Goal: Find specific fact: Find specific fact

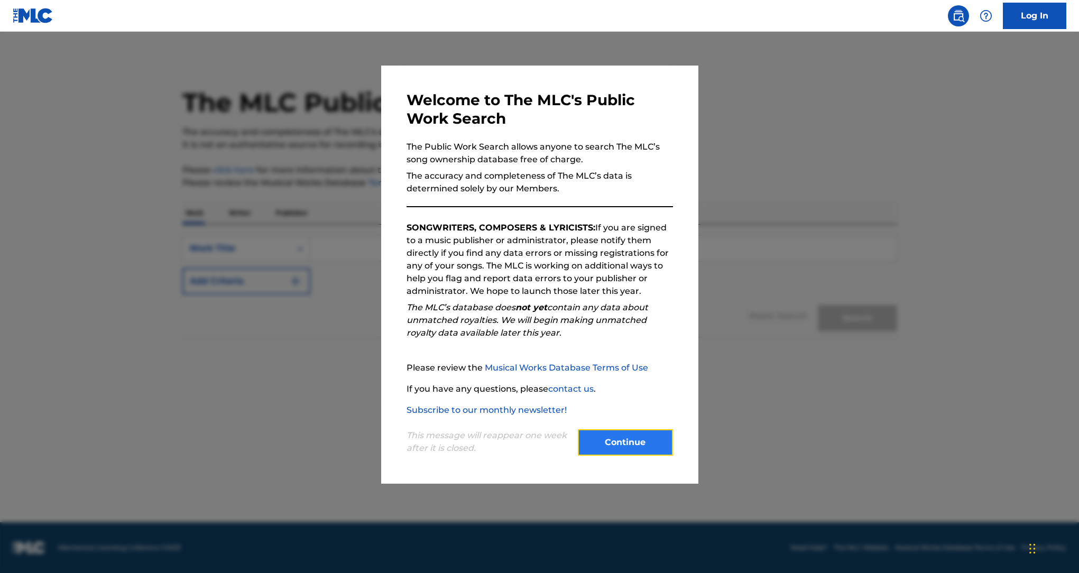
click at [637, 447] on button "Continue" at bounding box center [625, 442] width 95 height 26
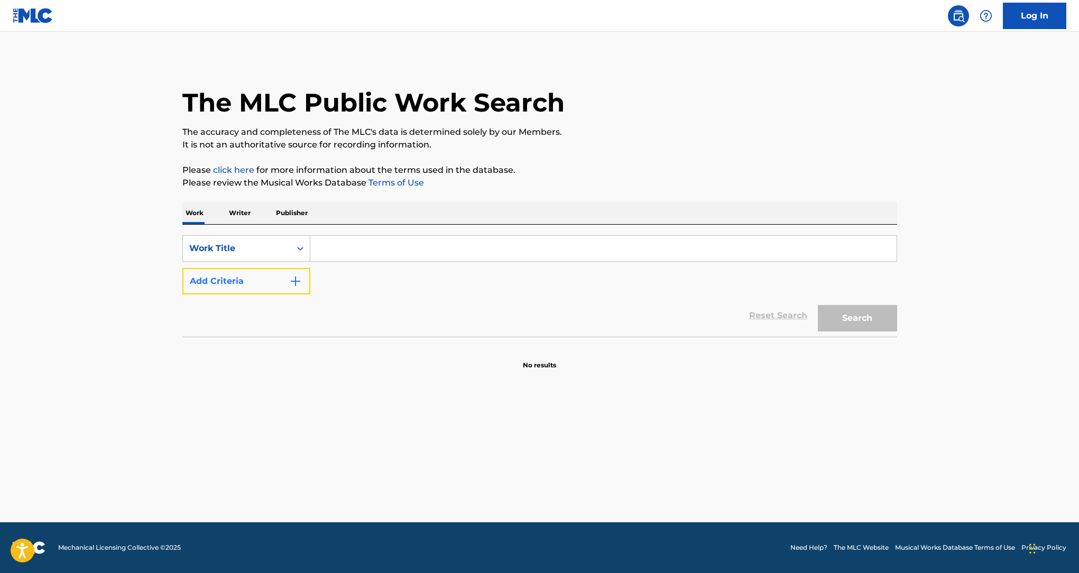
click at [302, 278] on button "Add Criteria" at bounding box center [246, 281] width 128 height 26
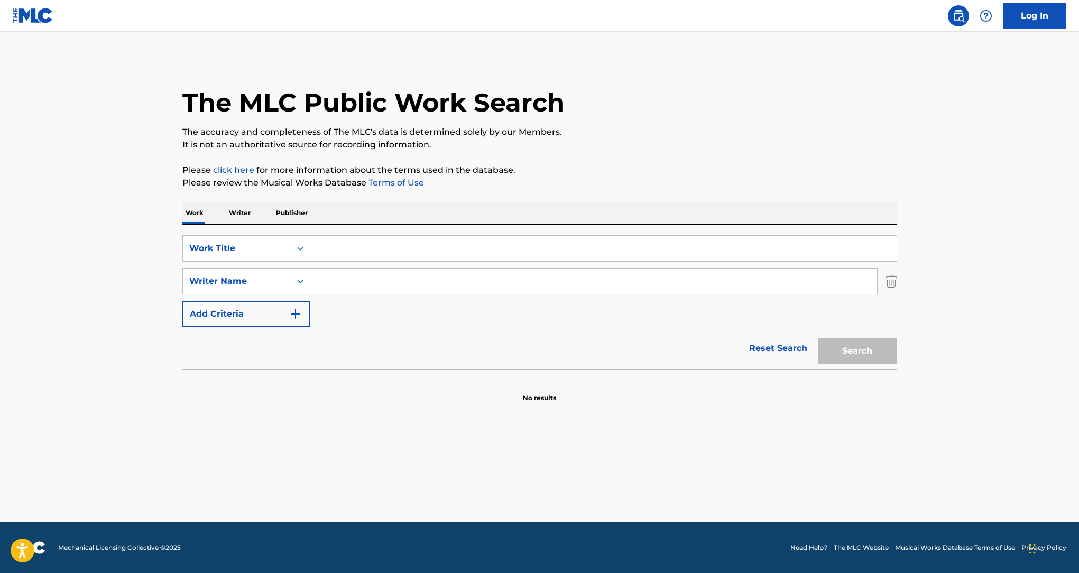
click at [357, 270] on input "Search Form" at bounding box center [593, 281] width 567 height 25
paste input "[PERSON_NAME]"
type input "[PERSON_NAME]"
click at [375, 255] on input "Search Form" at bounding box center [603, 248] width 586 height 25
type input "coasts"
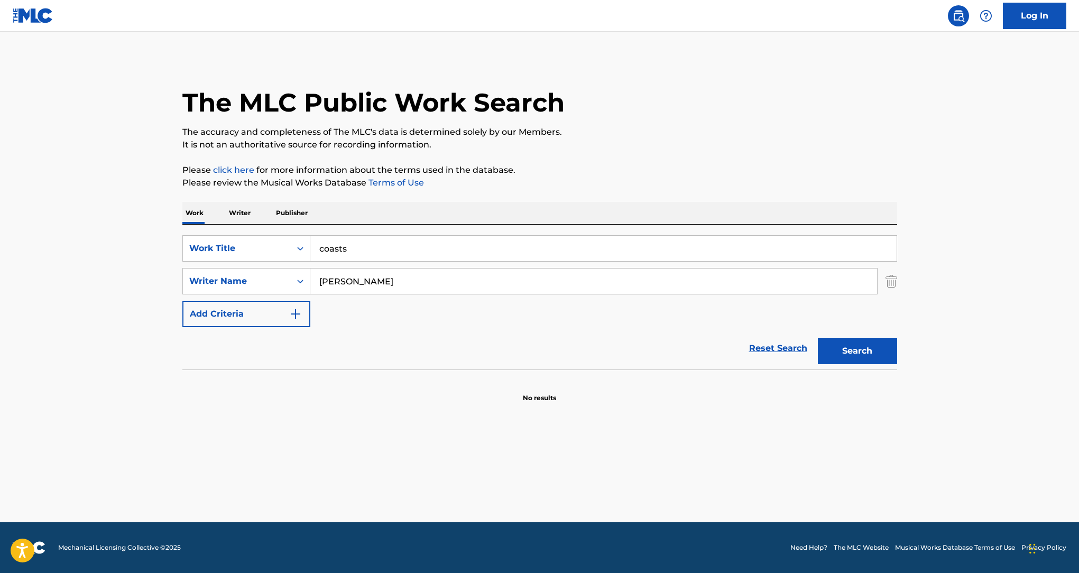
click at [818, 338] on button "Search" at bounding box center [857, 351] width 79 height 26
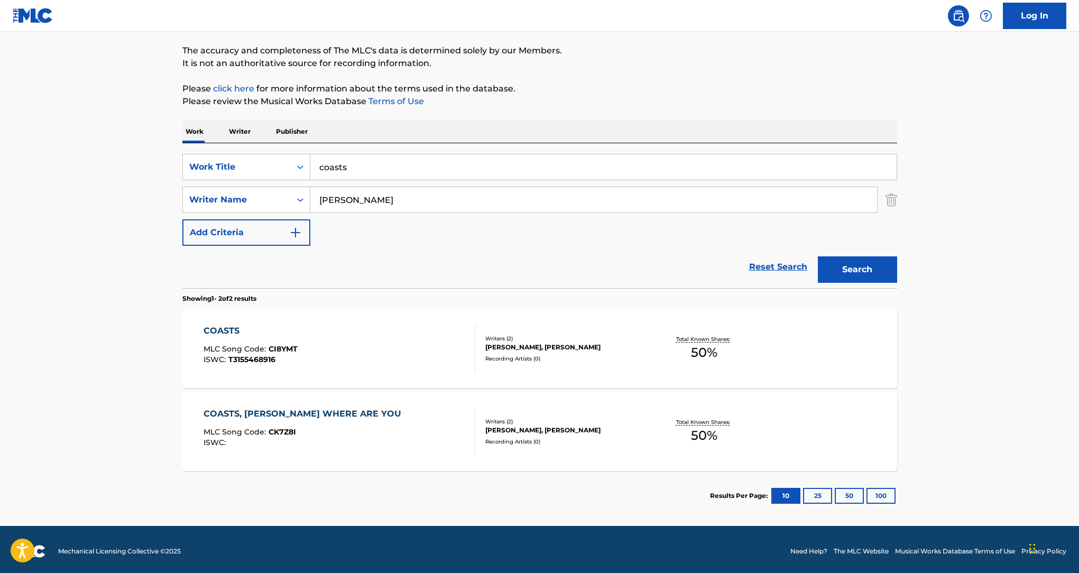
scroll to position [85, 0]
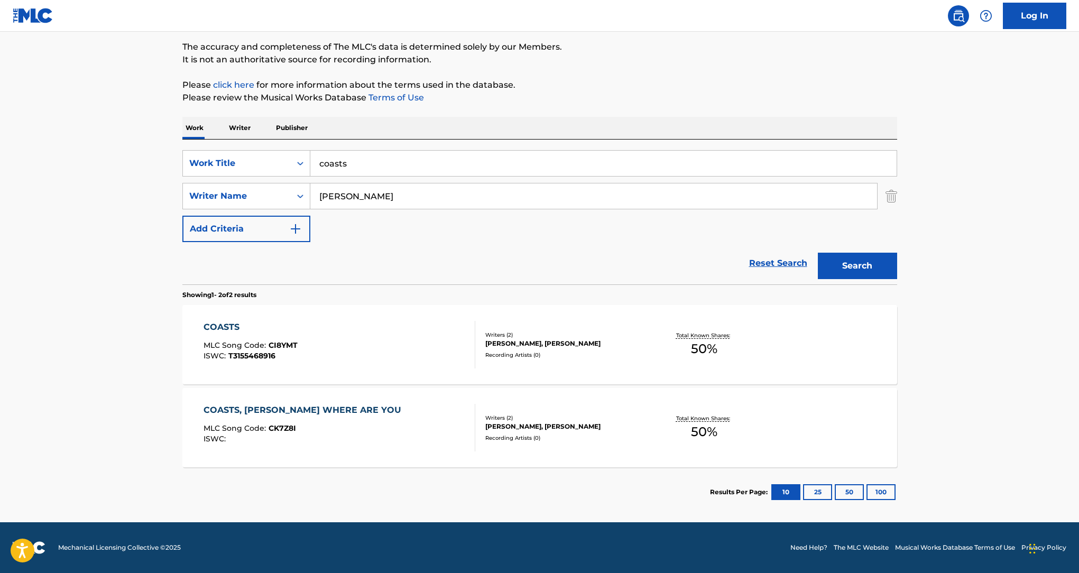
click at [369, 418] on div "COASTS, [PERSON_NAME] WHERE ARE YOU MLC Song Code : CK7Z8I ISWC :" at bounding box center [340, 428] width 272 height 48
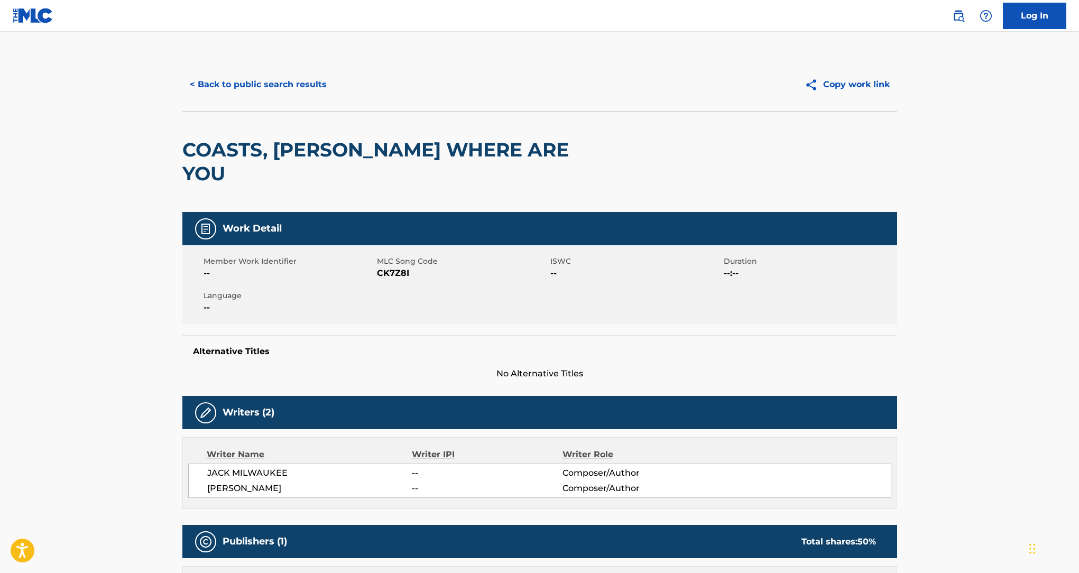
click at [378, 267] on span "CK7Z8I" at bounding box center [462, 273] width 171 height 13
copy span "CK7Z8I"
